Goal: Information Seeking & Learning: Learn about a topic

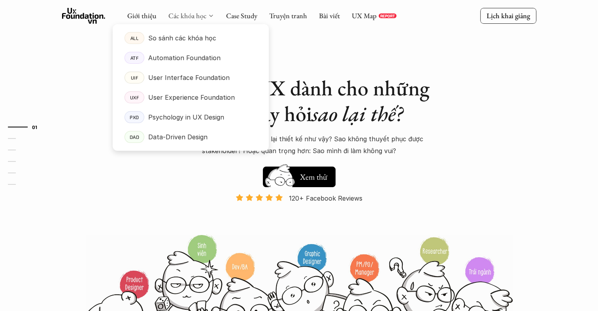
click at [176, 17] on link "Các khóa học" at bounding box center [188, 15] width 38 height 9
click at [168, 99] on p "User Experience Foundation" at bounding box center [191, 97] width 87 height 12
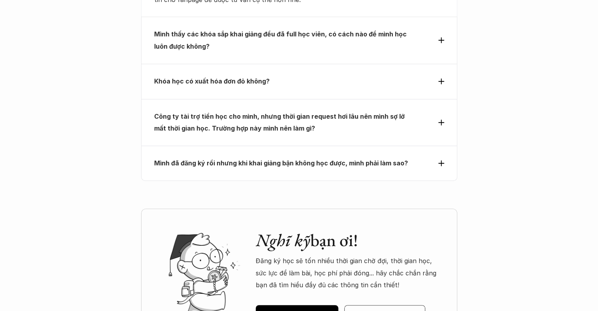
scroll to position [3525, 0]
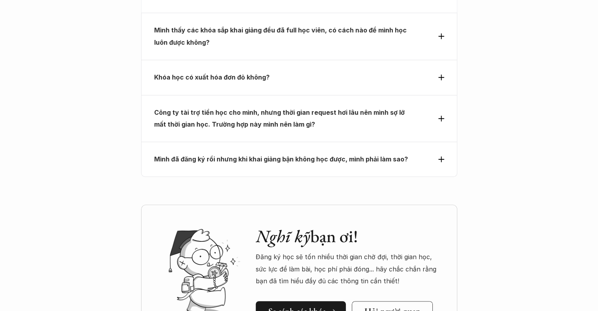
click at [286, 301] on link "So sánh các khóa" at bounding box center [301, 311] width 90 height 21
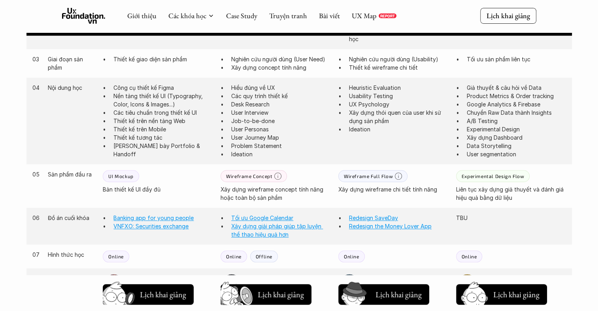
scroll to position [574, 0]
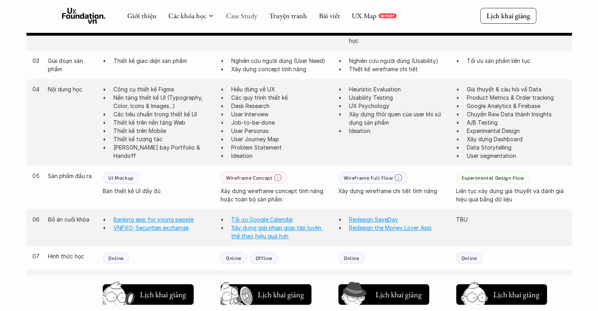
click at [237, 18] on link "Case Study" at bounding box center [241, 15] width 31 height 9
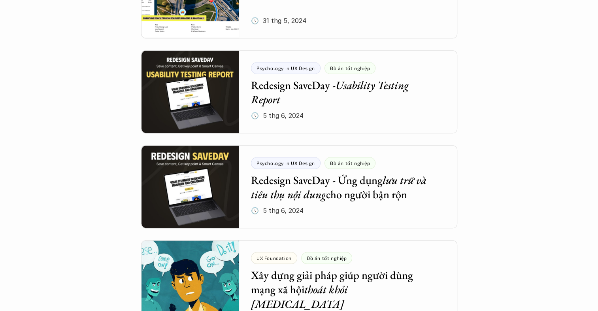
scroll to position [723, 0]
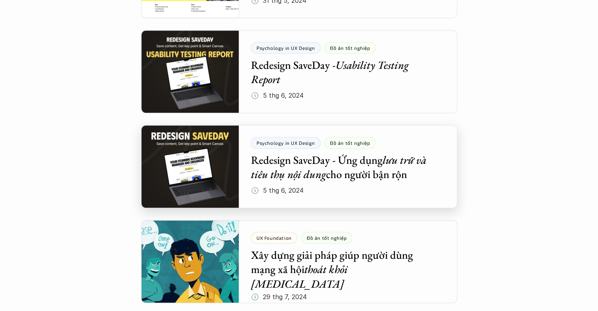
click at [397, 169] on div at bounding box center [299, 166] width 316 height 83
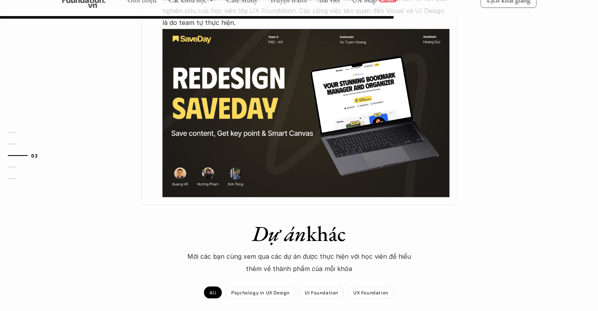
scroll to position [619, 0]
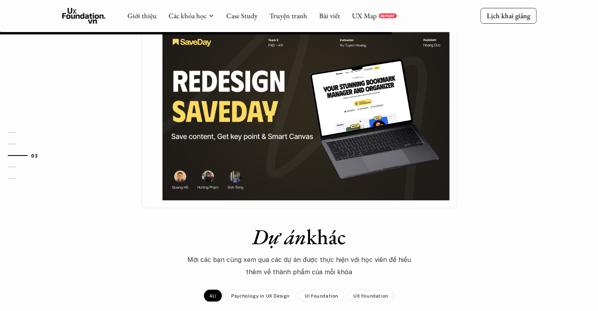
click at [347, 188] on img at bounding box center [306, 116] width 287 height 169
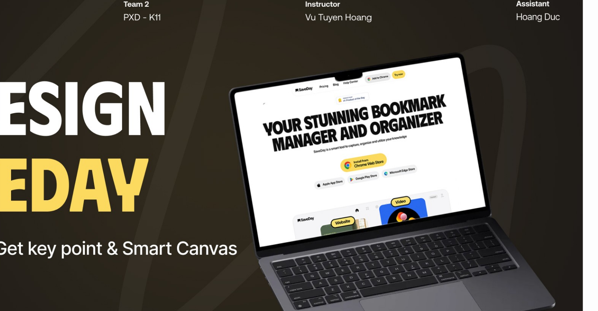
scroll to position [535, 0]
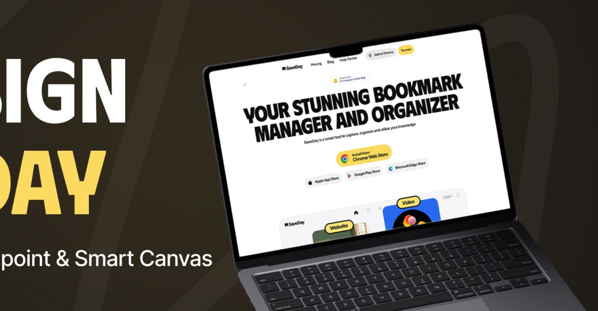
click at [362, 201] on img at bounding box center [306, 199] width 287 height 169
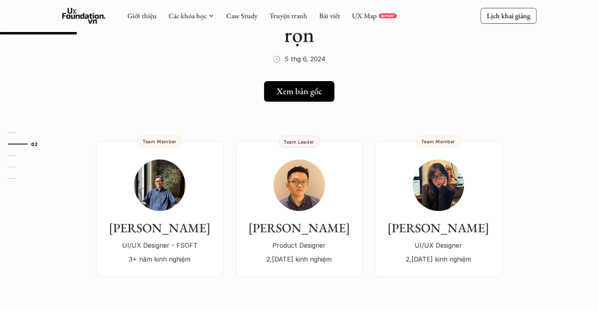
scroll to position [97, 0]
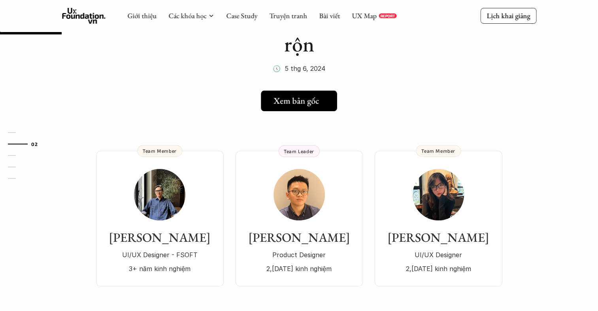
click at [324, 110] on link "Xem bản gốc" at bounding box center [299, 101] width 76 height 21
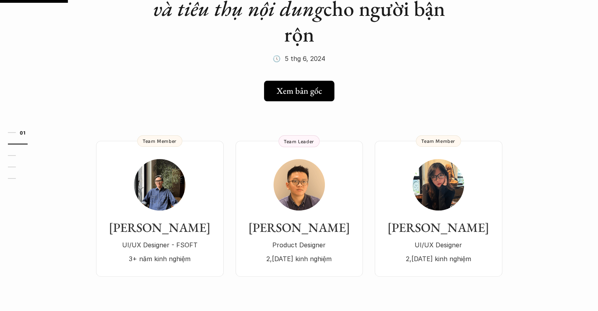
scroll to position [111, 0]
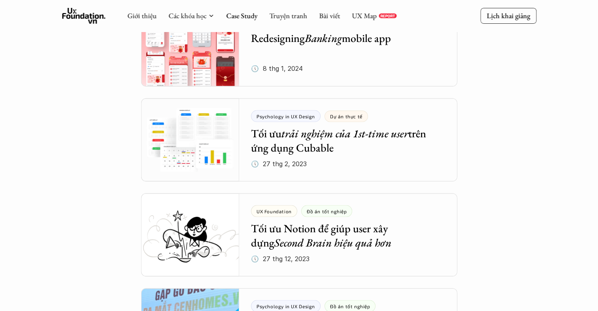
scroll to position [1390, 0]
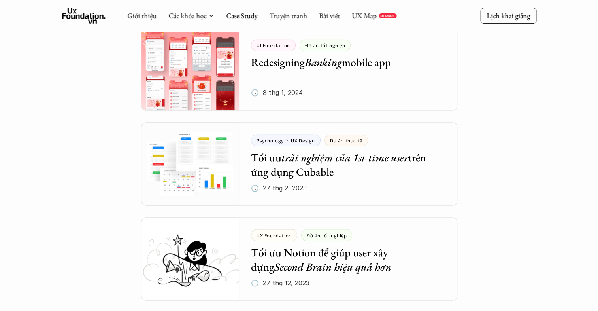
click at [330, 69] on div at bounding box center [299, 68] width 316 height 83
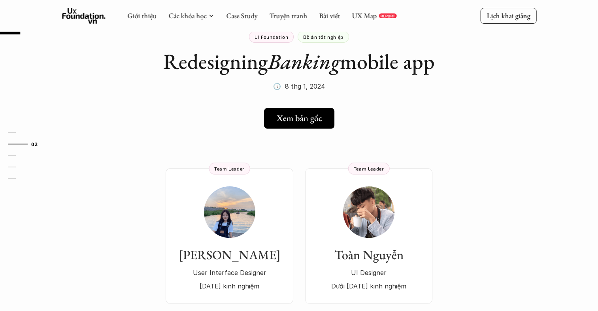
scroll to position [22, 0]
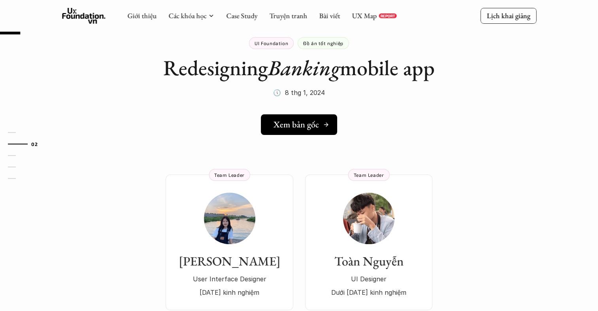
click at [329, 132] on link "Xem bản gốc" at bounding box center [299, 124] width 76 height 21
